Goal: Transaction & Acquisition: Purchase product/service

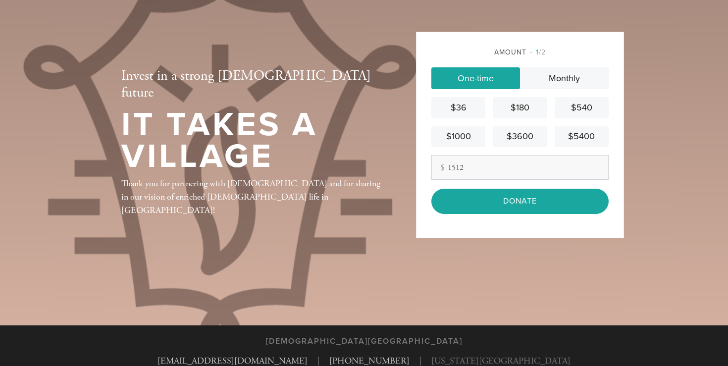
scroll to position [40, 0]
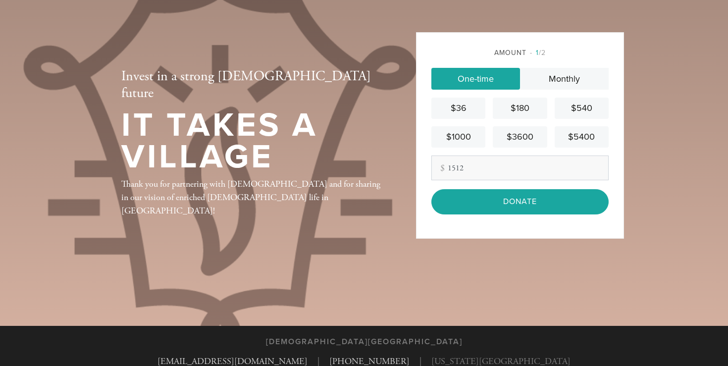
type input "1512"
click at [379, 173] on div "Invest in a strong [DEMOGRAPHIC_DATA] future It Takes a Village" at bounding box center [252, 122] width 263 height 109
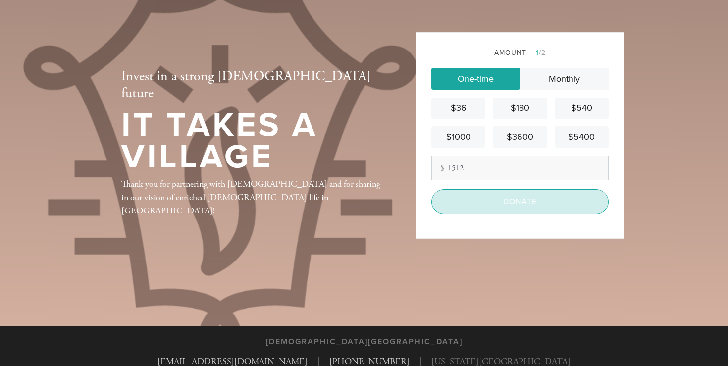
click at [491, 202] on input "Donate" at bounding box center [520, 201] width 177 height 25
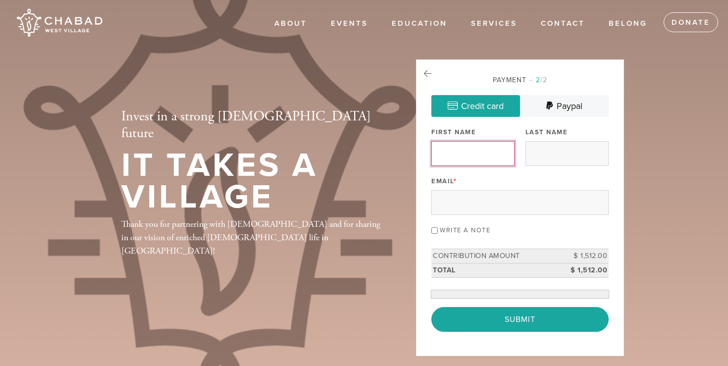
click at [446, 155] on input "First Name" at bounding box center [473, 153] width 83 height 25
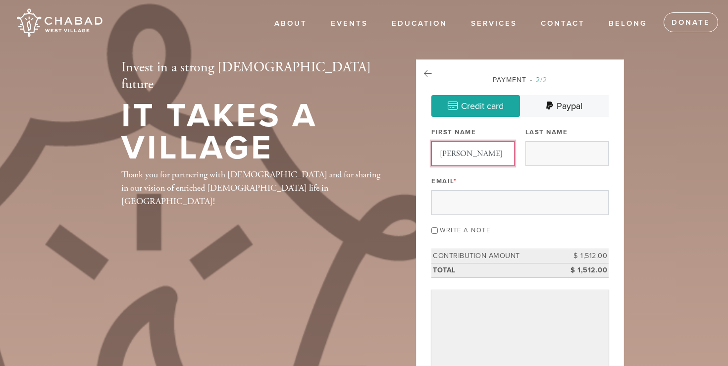
type input "[PERSON_NAME]"
type input "Shire"
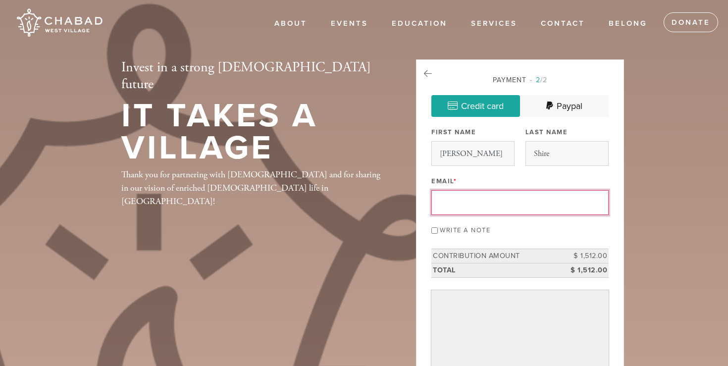
click at [486, 202] on input "Email *" at bounding box center [520, 202] width 177 height 25
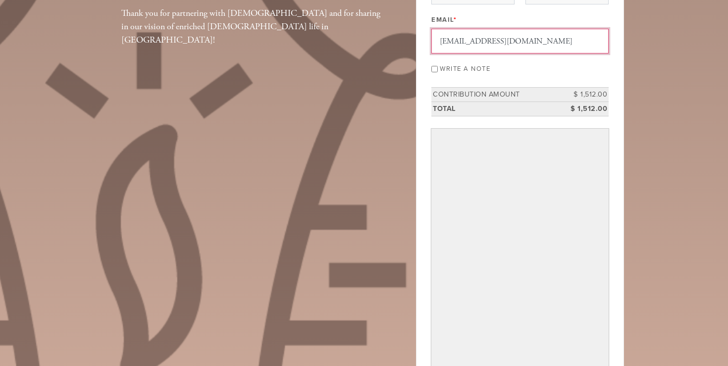
scroll to position [163, 0]
type input "[EMAIL_ADDRESS][DOMAIN_NAME]"
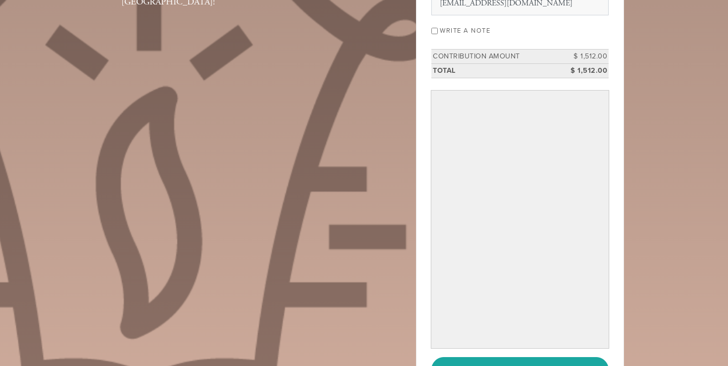
scroll to position [209, 0]
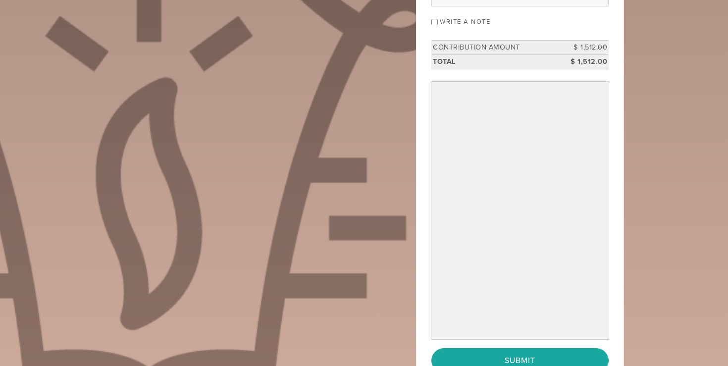
click at [395, 240] on div "Invest in a strong [DEMOGRAPHIC_DATA] future It Takes a Village Thank you for p…" at bounding box center [364, 131] width 535 height 561
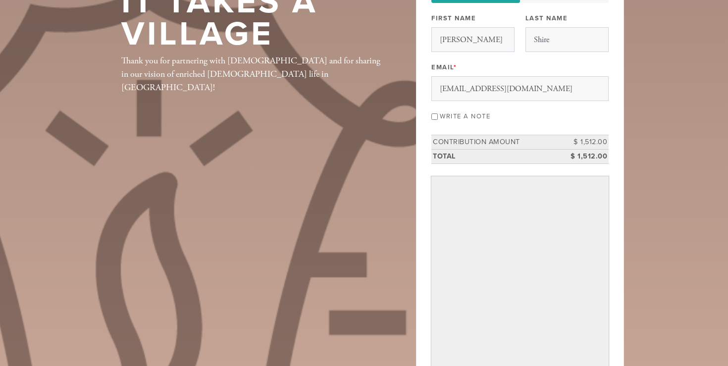
scroll to position [115, 0]
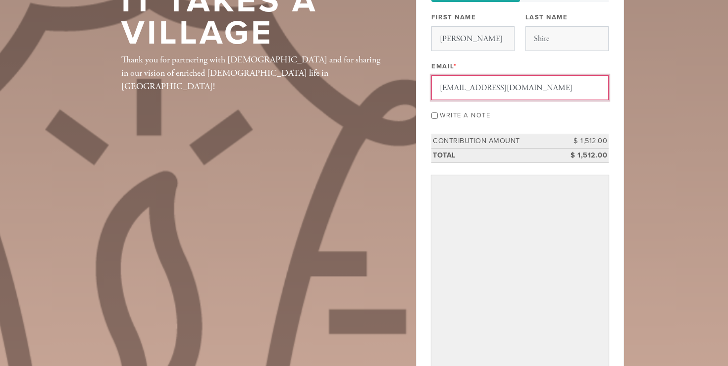
click at [444, 92] on input "[EMAIL_ADDRESS][DOMAIN_NAME]" at bounding box center [520, 87] width 177 height 25
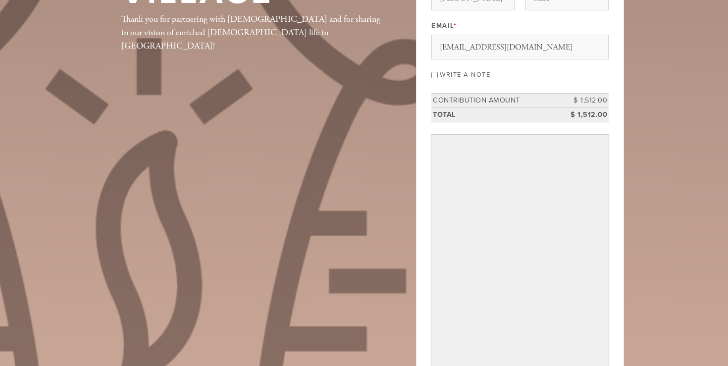
scroll to position [157, 0]
click at [358, 187] on div "Invest in a strong Jewish future It Takes a Village Thank you for partnering wi…" at bounding box center [364, 182] width 535 height 561
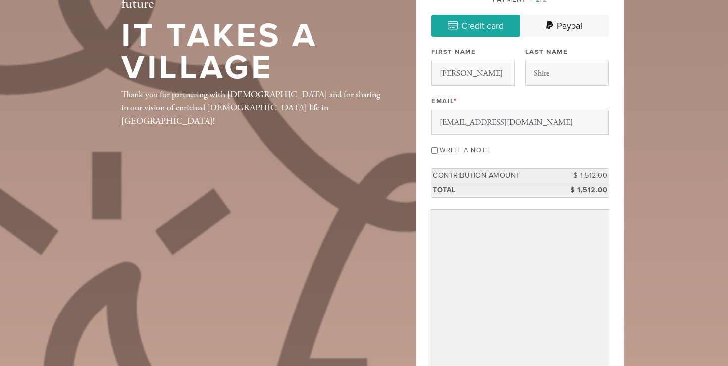
scroll to position [58, 0]
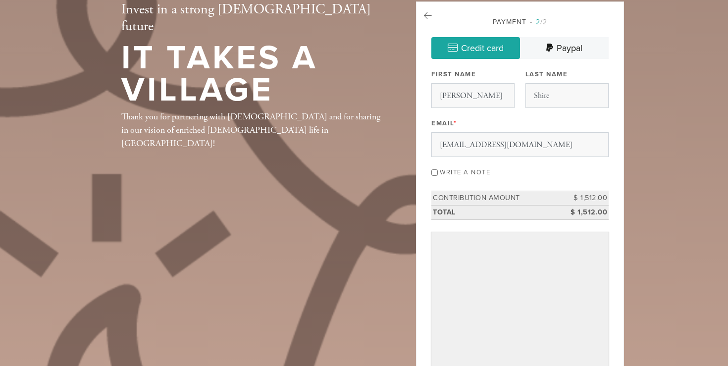
click at [451, 170] on label "Write a note" at bounding box center [465, 172] width 51 height 8
click at [438, 170] on input "Write a note" at bounding box center [435, 172] width 6 height 6
checkbox input "true"
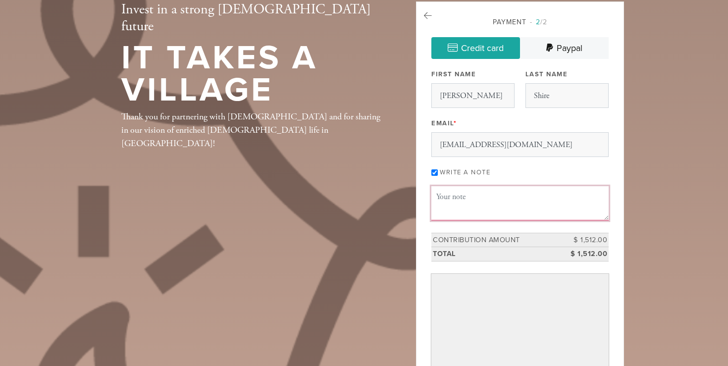
click at [455, 202] on textarea "Message or dedication" at bounding box center [520, 203] width 177 height 34
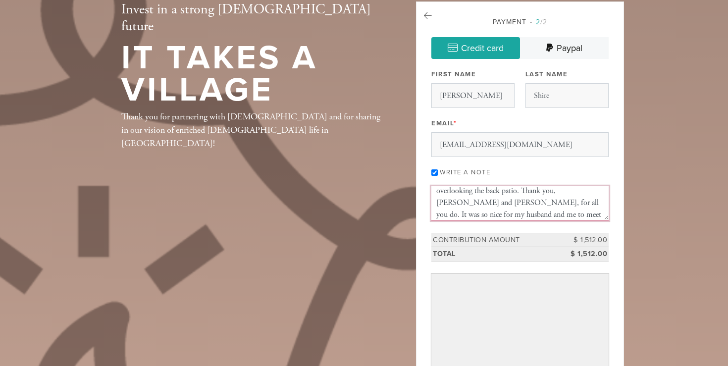
scroll to position [0, 0]
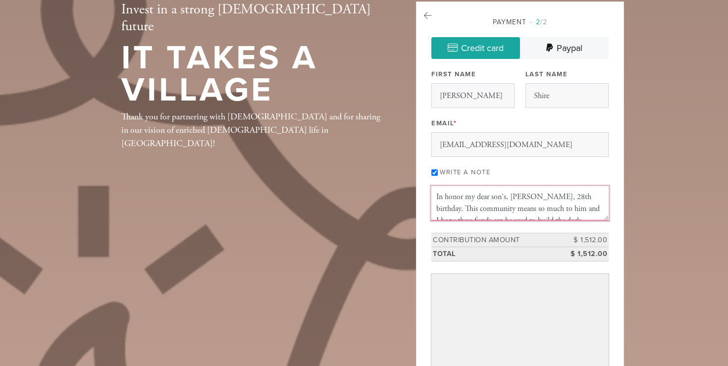
click at [609, 219] on textarea "In honor my dear son's, Ethan Shire, 28th birthday. This community means so muc…" at bounding box center [520, 203] width 177 height 34
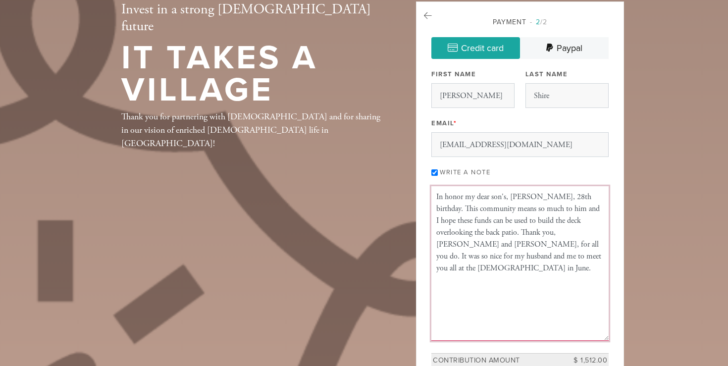
drag, startPoint x: 609, startPoint y: 219, endPoint x: 590, endPoint y: 339, distance: 122.3
click at [590, 339] on textarea "In honor my dear son's, Ethan Shire, 28th birthday. This community means so muc…" at bounding box center [520, 263] width 177 height 155
click at [565, 290] on textarea "In honor my dear son's, Ethan Shire, 28th birthday. This community means so muc…" at bounding box center [520, 263] width 177 height 155
click at [467, 201] on textarea "In honor my dear son's, Ethan Shire, 28th birthday. This community means so muc…" at bounding box center [520, 263] width 177 height 155
click at [535, 294] on textarea "In honor of my dear son's, Ethan Shire, 28th birthday. This community means so …" at bounding box center [520, 263] width 177 height 155
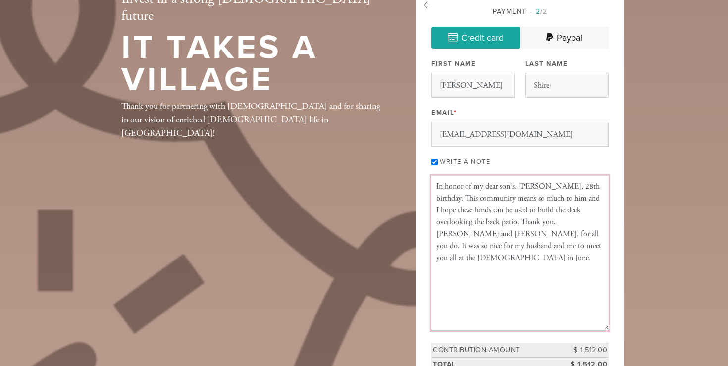
scroll to position [69, 0]
click at [523, 209] on textarea "In honor of my dear son's, Ethan Shire, 28th birthday. This community means so …" at bounding box center [520, 252] width 177 height 155
click at [536, 267] on textarea "In honor of my dear son's, Ethan Shire, 28th birthday. This community means so …" at bounding box center [520, 252] width 177 height 155
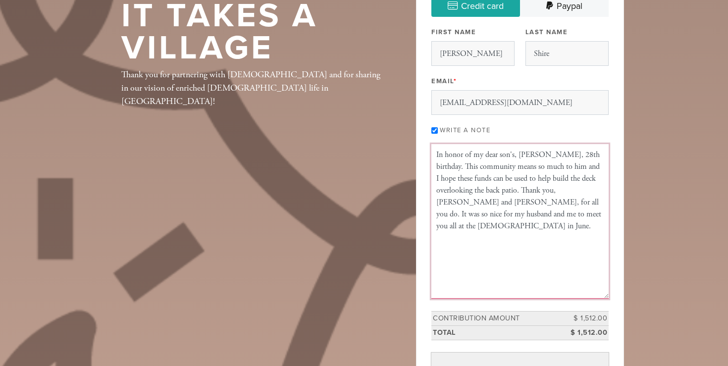
scroll to position [99, 0]
click at [502, 214] on textarea "In honor of my dear son's, Ethan Shire, 28th birthday. This community means so …" at bounding box center [520, 222] width 177 height 155
click at [520, 239] on textarea "In honor of my dear son's, Ethan Shire, 28th birthday. This community means so …" at bounding box center [520, 222] width 177 height 155
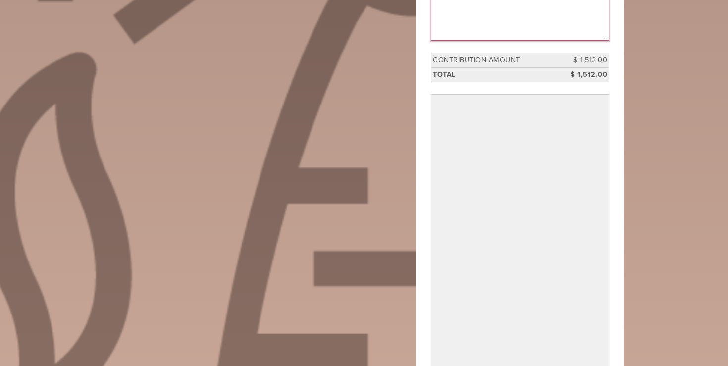
scroll to position [244, 0]
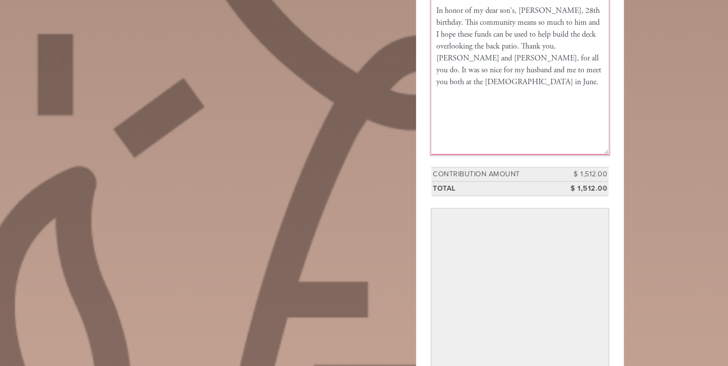
click at [600, 72] on textarea "In honor of my dear son's, Ethan Shire, 28th birthday. This community means so …" at bounding box center [520, 77] width 177 height 155
type textarea "In honor of my dear son's, Ethan Shire, 28th birthday. This community means so …"
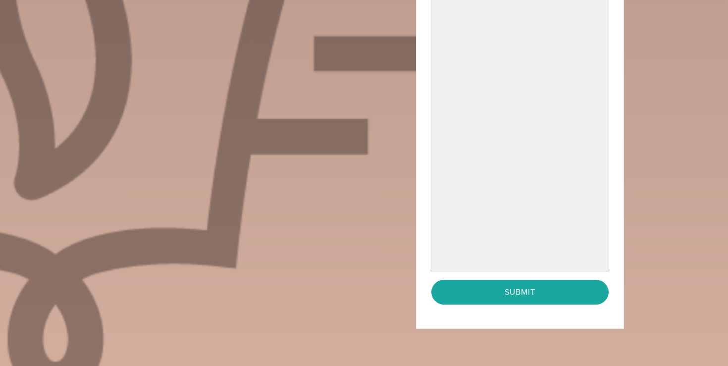
scroll to position [574, 0]
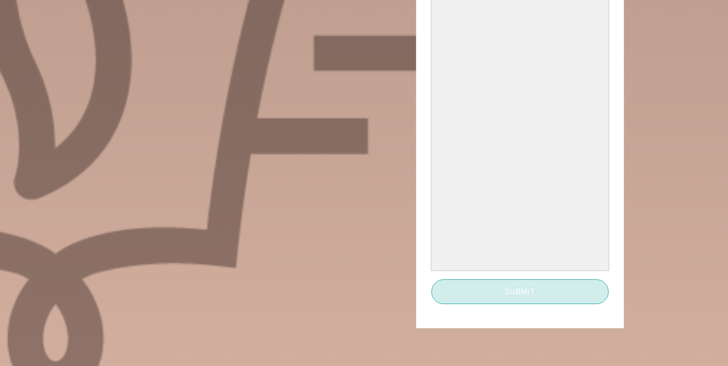
click at [492, 295] on input "Submit" at bounding box center [520, 291] width 177 height 25
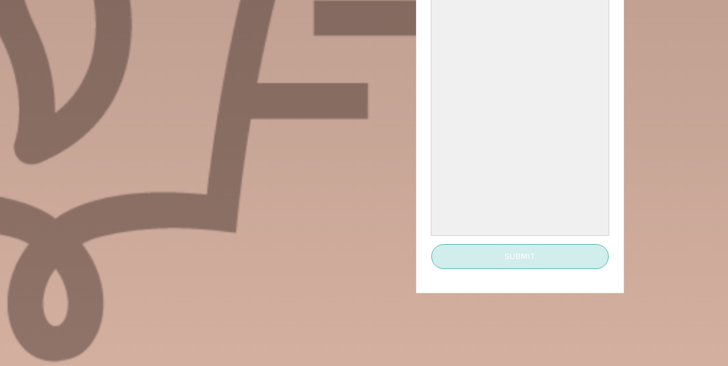
scroll to position [613, 0]
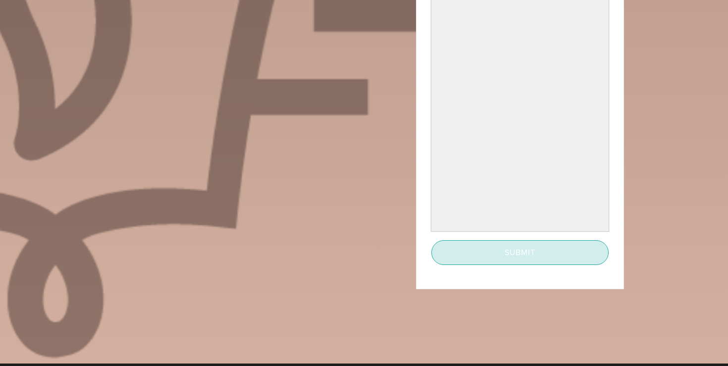
click at [489, 256] on input "Submit" at bounding box center [520, 252] width 177 height 25
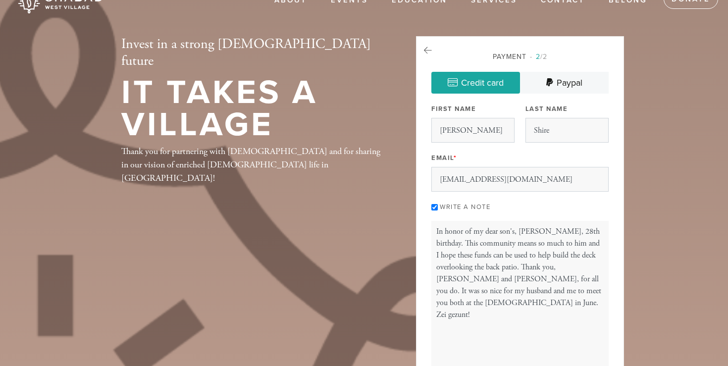
scroll to position [0, 0]
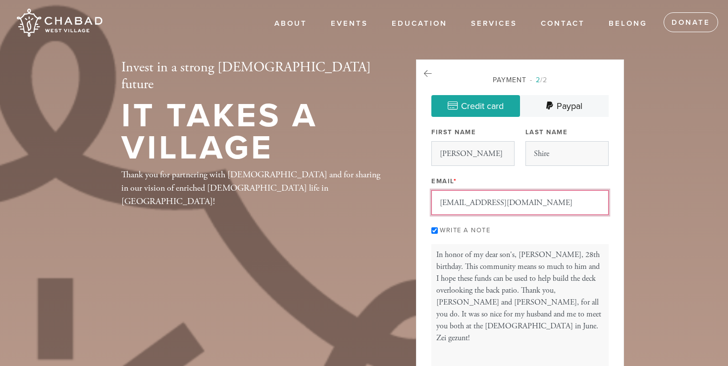
click at [528, 194] on input "sshire62@gmail.com" at bounding box center [520, 202] width 177 height 25
click at [527, 200] on input "sshire62@gmail.com" at bounding box center [520, 202] width 177 height 25
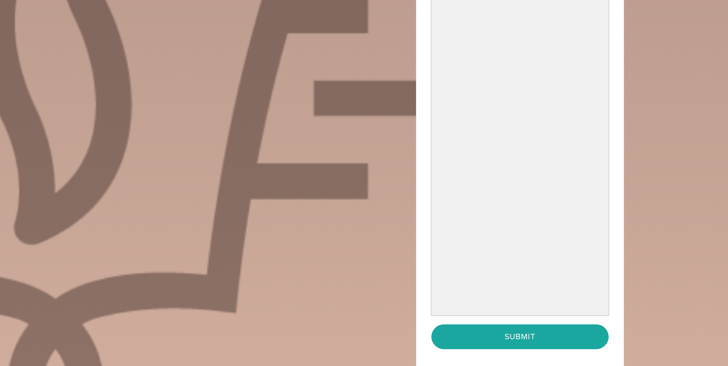
scroll to position [621, 0]
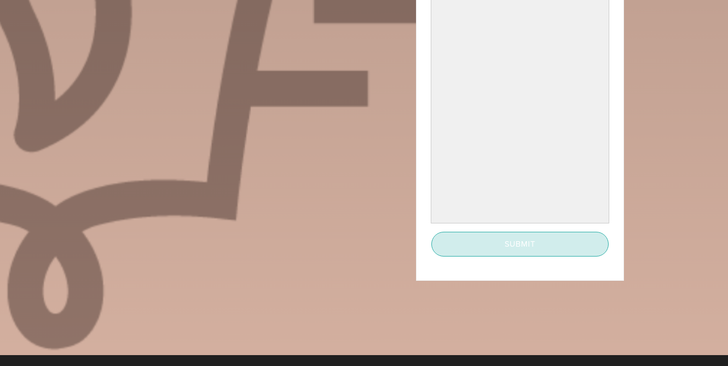
click at [509, 241] on input "Submit" at bounding box center [520, 244] width 177 height 25
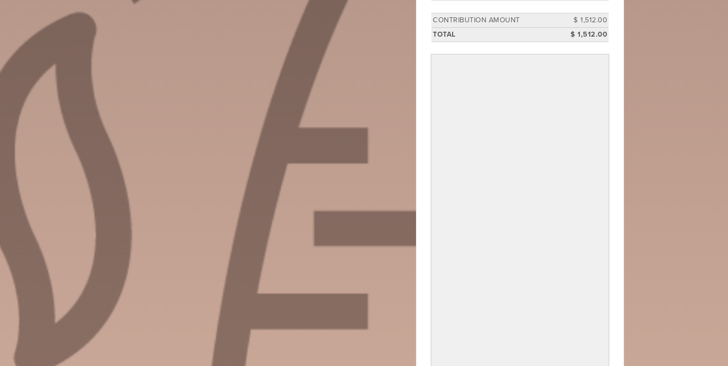
scroll to position [717, 0]
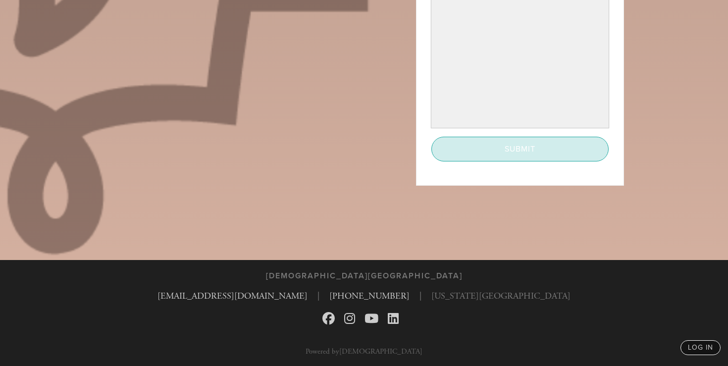
click at [521, 157] on input "Submit" at bounding box center [520, 149] width 177 height 25
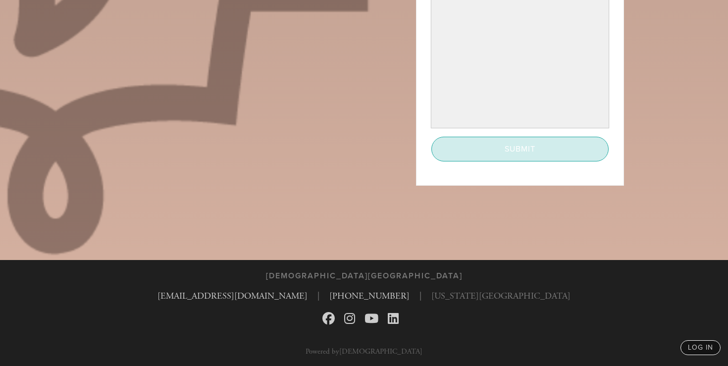
click at [518, 155] on input "Submit" at bounding box center [520, 149] width 177 height 25
click at [505, 145] on input "Submit" at bounding box center [520, 149] width 177 height 25
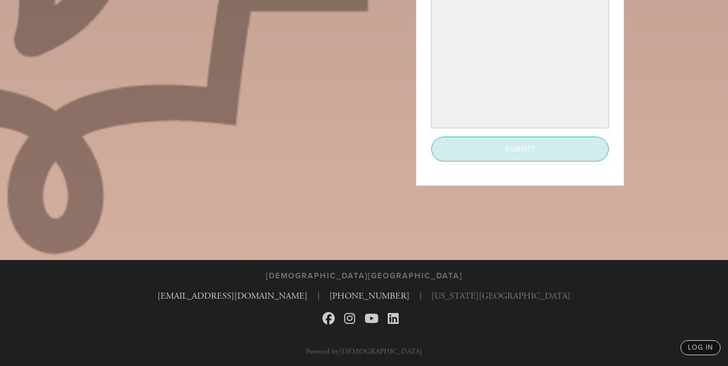
click at [507, 144] on input "Submit" at bounding box center [520, 149] width 177 height 25
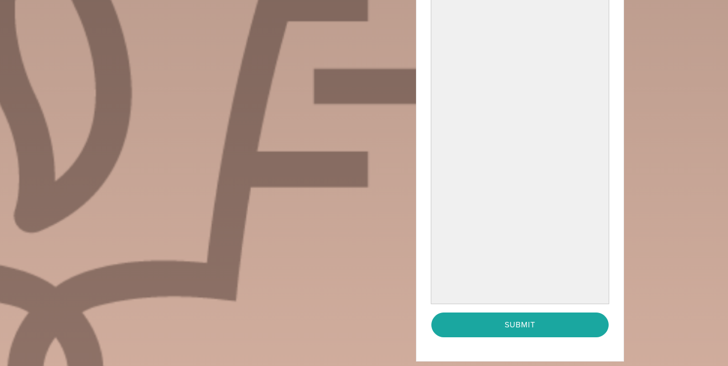
scroll to position [555, 0]
